Goal: Check status: Check status

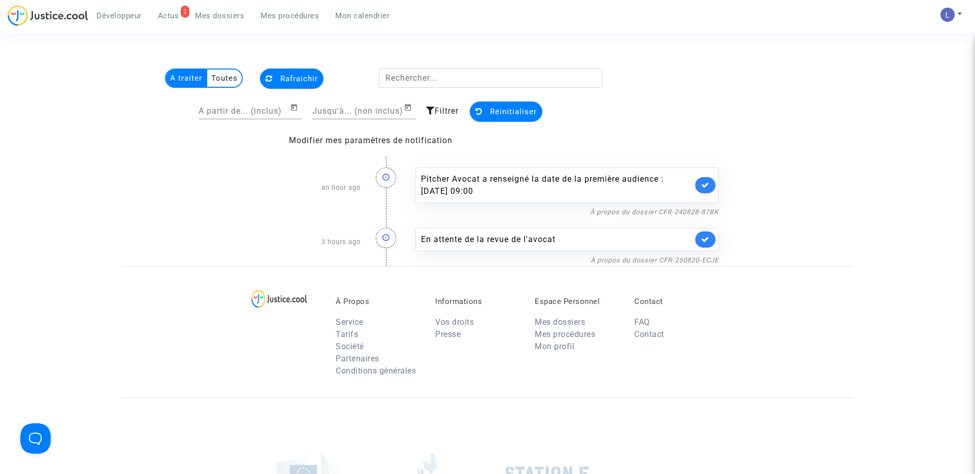
click at [699, 183] on link at bounding box center [705, 185] width 20 height 16
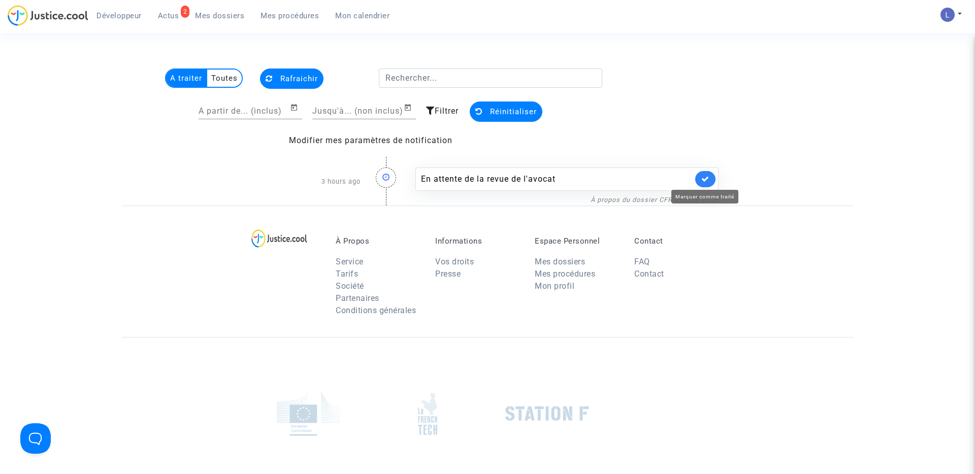
click at [705, 178] on icon at bounding box center [705, 179] width 8 height 8
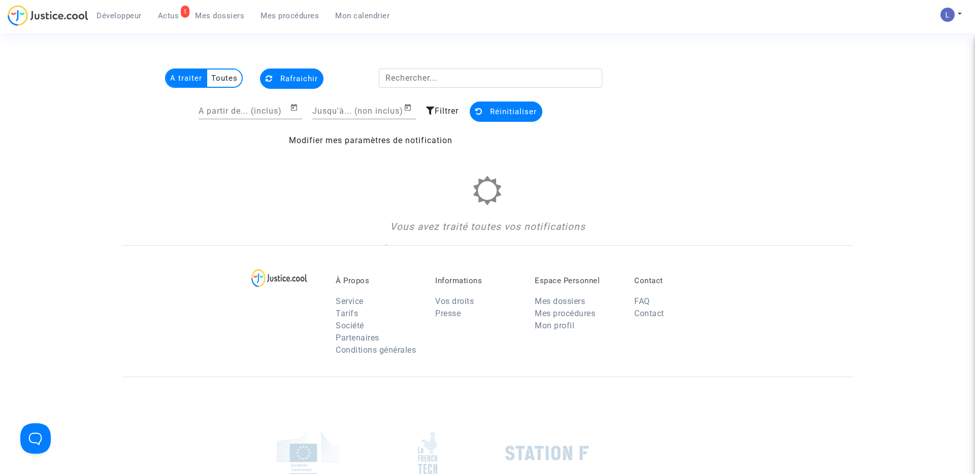
click at [233, 18] on span "Mes dossiers" at bounding box center [219, 15] width 49 height 9
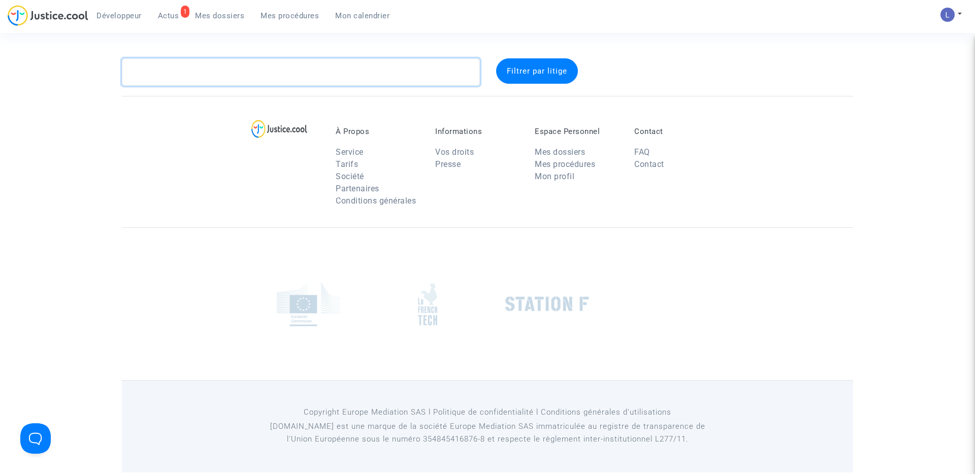
click at [189, 73] on textarea at bounding box center [301, 71] width 358 height 27
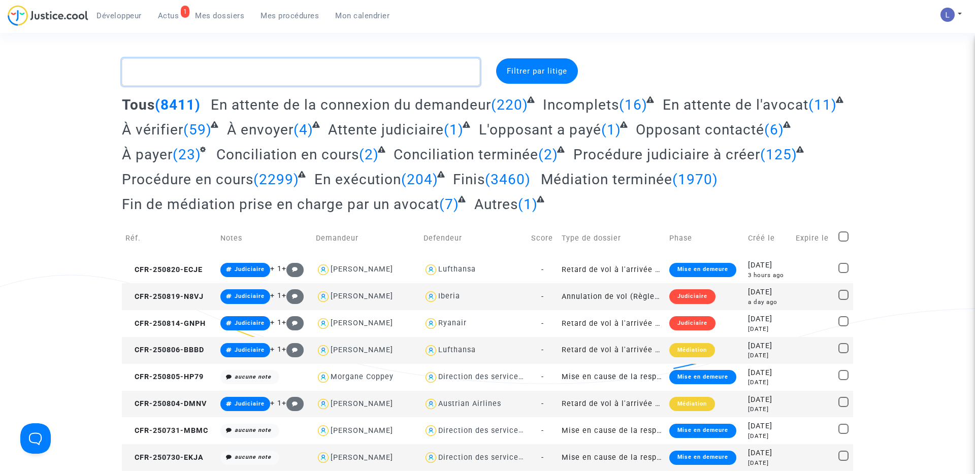
paste textarea "CFR-240813-3GPE"
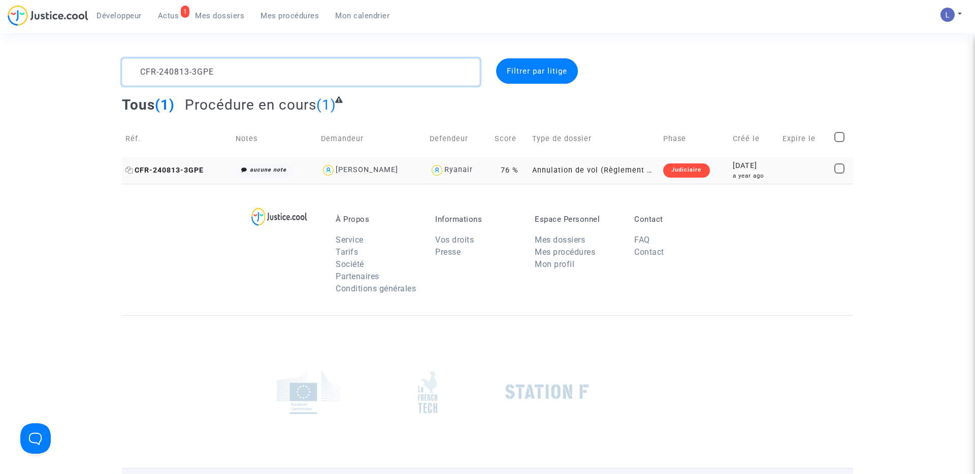
type textarea "CFR-240813-3GPE"
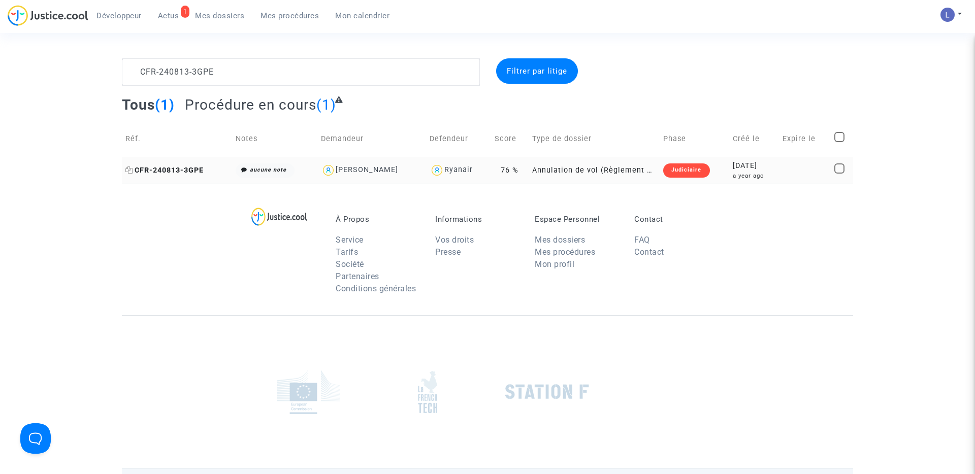
click at [155, 170] on span "CFR-240813-3GPE" at bounding box center [164, 170] width 78 height 9
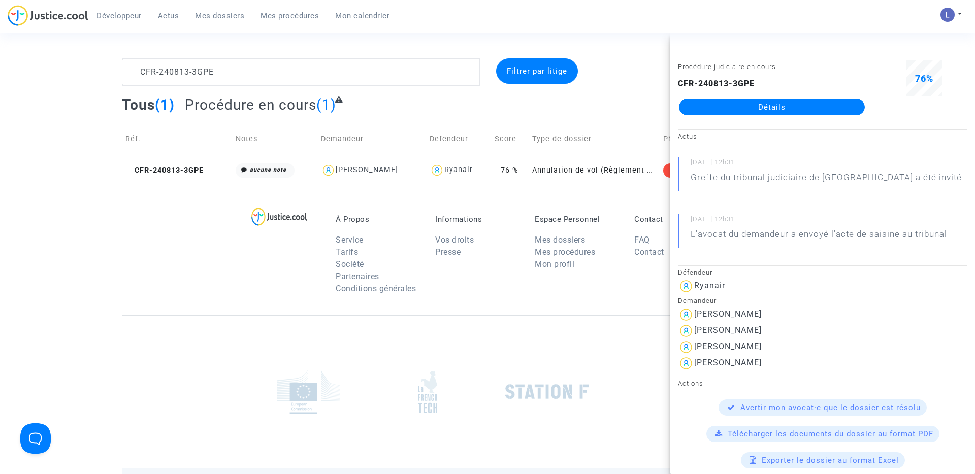
click at [755, 106] on link "Détails" at bounding box center [772, 107] width 186 height 16
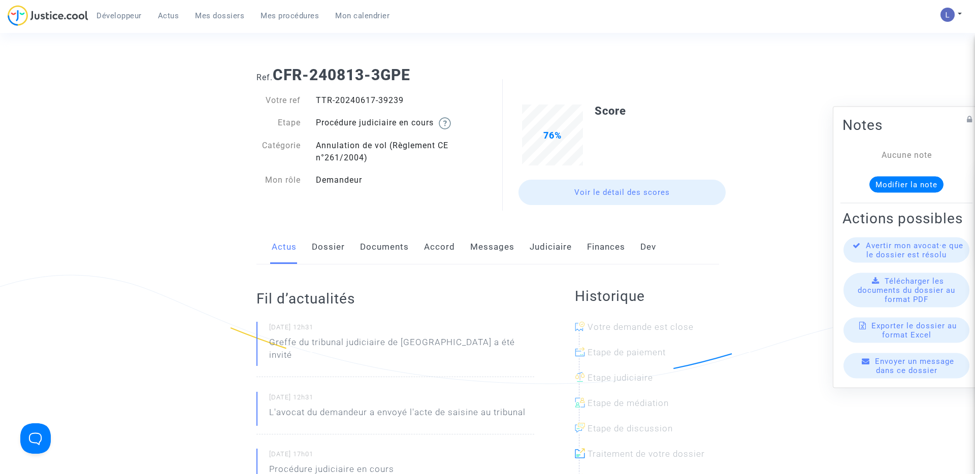
click at [225, 18] on span "Mes dossiers" at bounding box center [219, 15] width 49 height 9
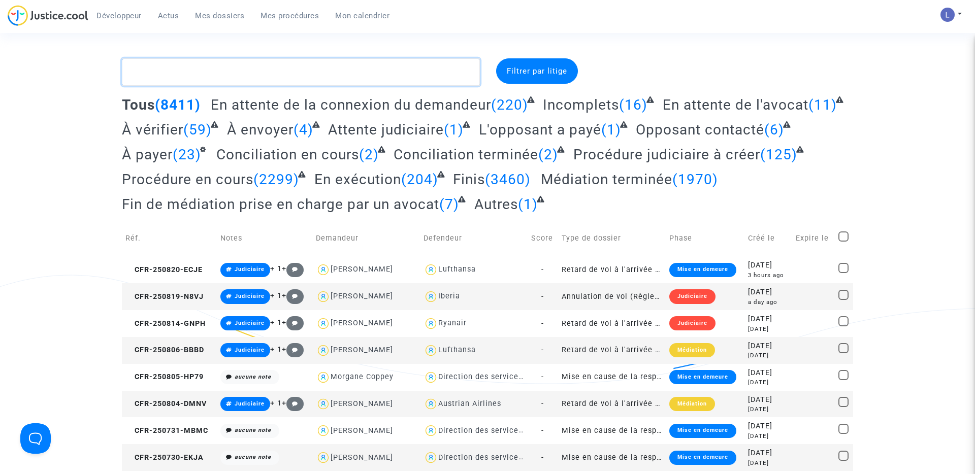
click at [183, 73] on textarea at bounding box center [301, 71] width 358 height 27
paste textarea "CFR-231121-AJQJ"
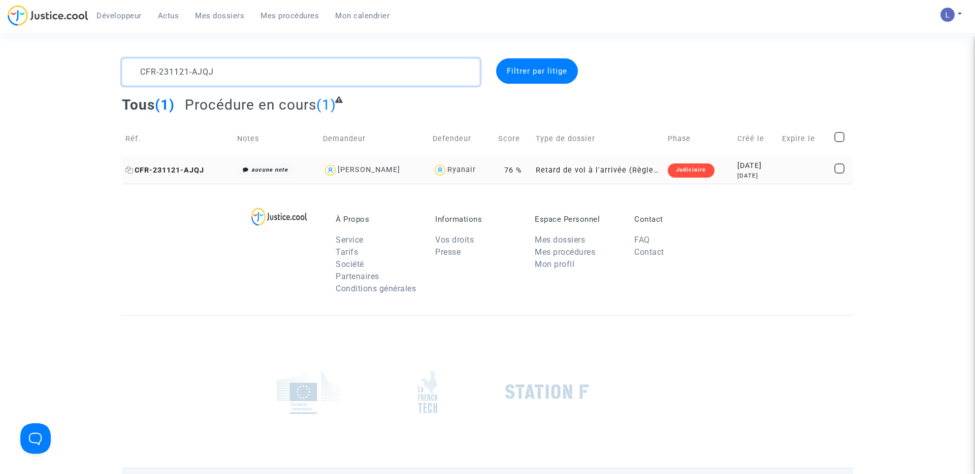
type textarea "CFR-231121-AJQJ"
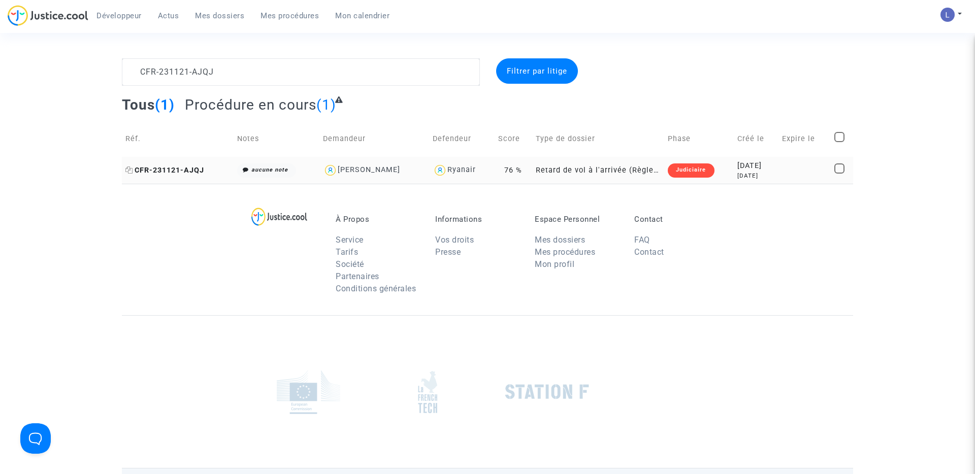
click at [162, 171] on span "CFR-231121-AJQJ" at bounding box center [164, 170] width 79 height 9
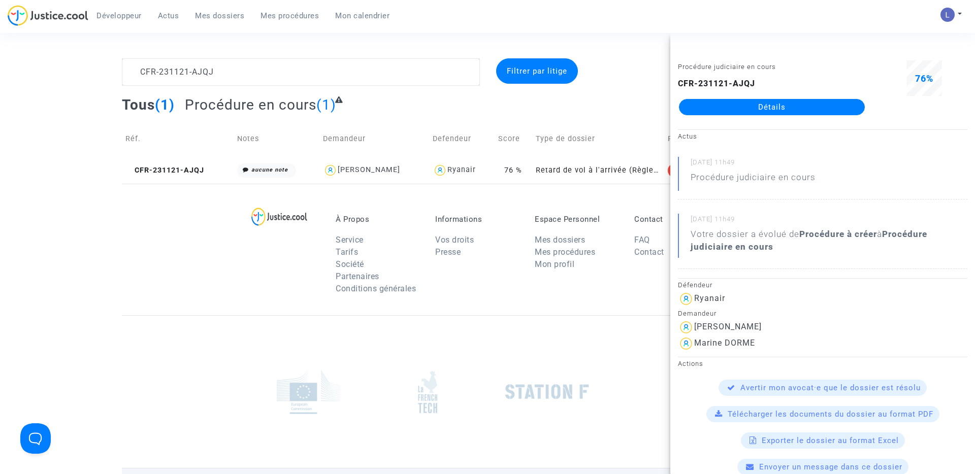
click at [767, 104] on link "Détails" at bounding box center [772, 107] width 186 height 16
